Goal: Find specific page/section: Find specific page/section

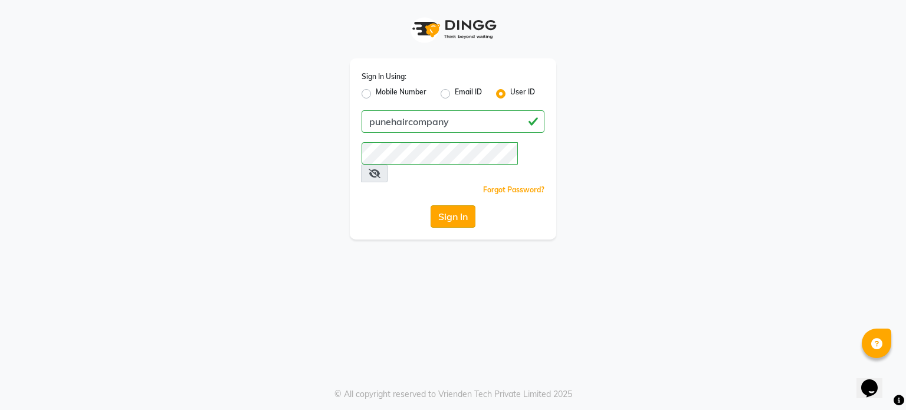
click at [449, 205] on button "Sign In" at bounding box center [453, 216] width 45 height 22
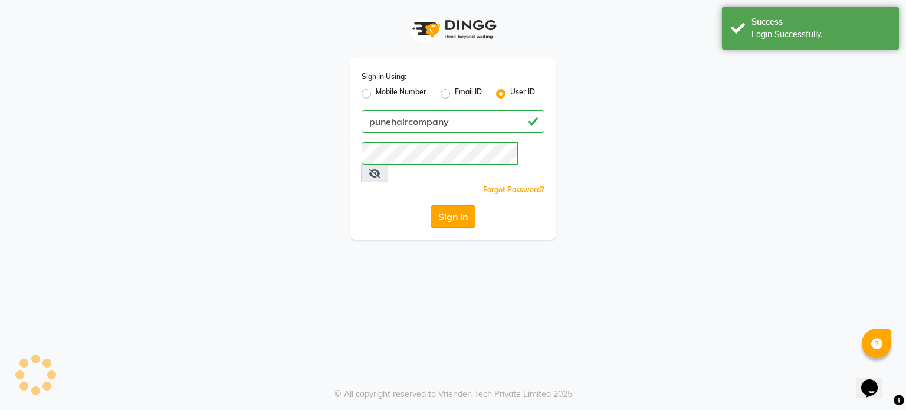
click at [452, 205] on button "Sign In" at bounding box center [453, 216] width 45 height 22
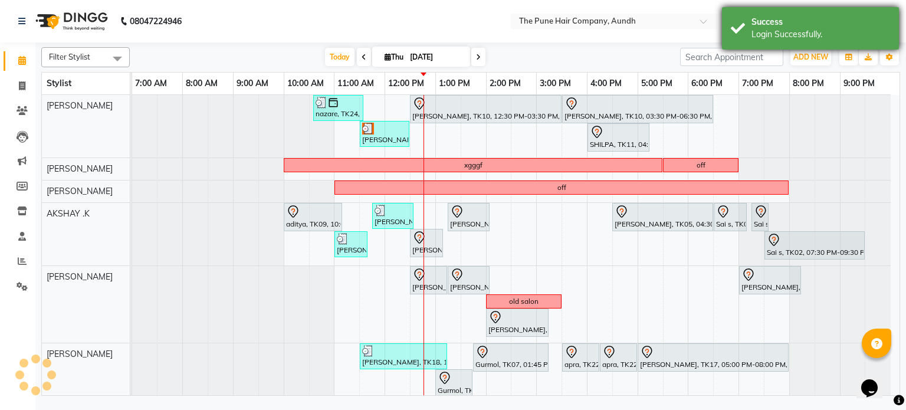
click at [814, 34] on div "Login Successfully." at bounding box center [820, 34] width 139 height 12
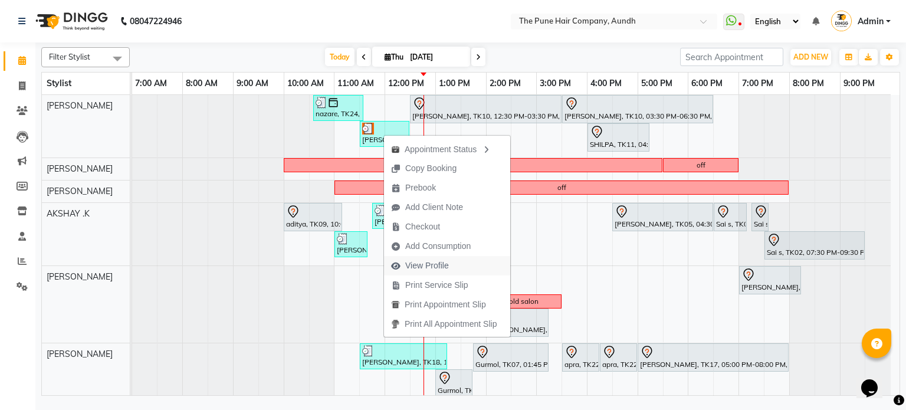
click at [429, 266] on span "View Profile" at bounding box center [427, 266] width 44 height 12
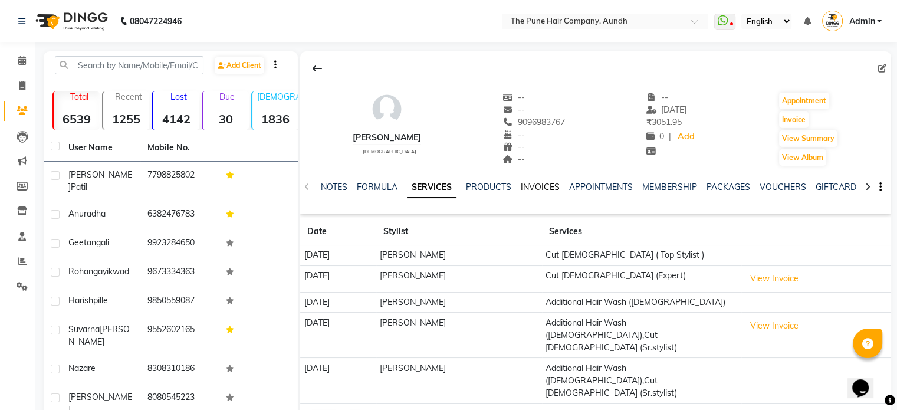
click at [546, 186] on link "INVOICES" at bounding box center [540, 187] width 39 height 11
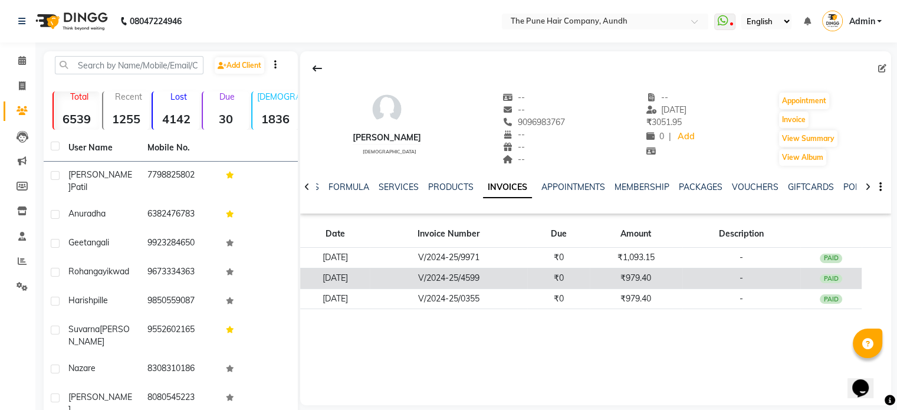
click at [616, 278] on td "₹979.40" at bounding box center [636, 278] width 93 height 21
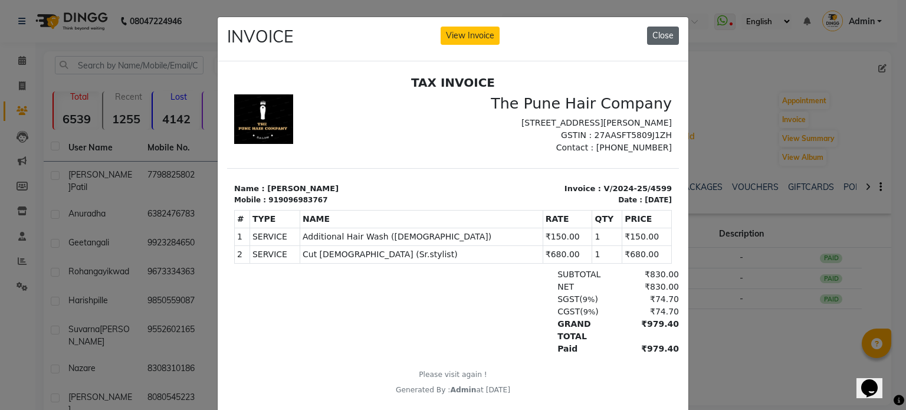
click at [651, 32] on button "Close" at bounding box center [663, 36] width 32 height 18
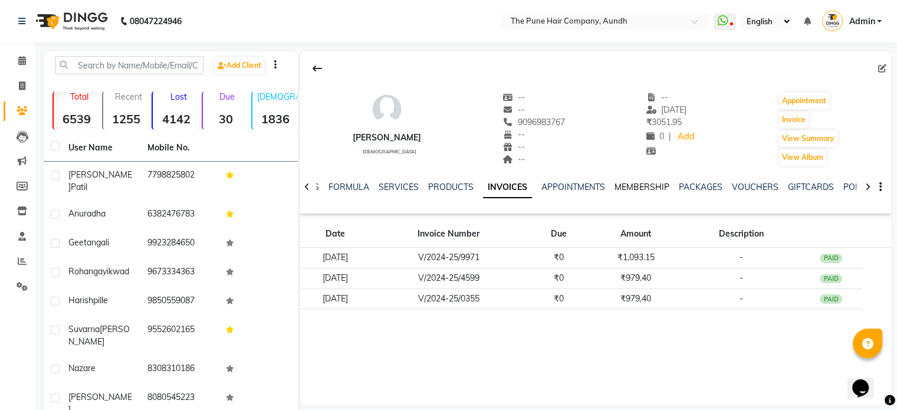
click at [625, 186] on link "MEMBERSHIP" at bounding box center [642, 187] width 55 height 11
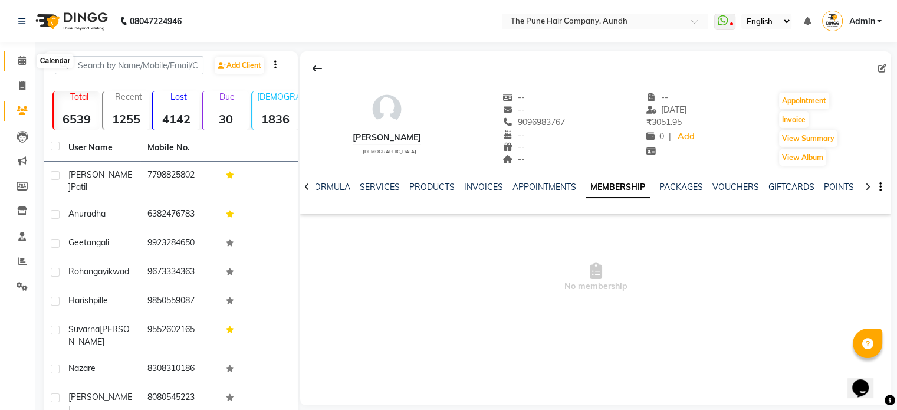
click at [14, 61] on span at bounding box center [22, 61] width 21 height 14
